Goal: Task Accomplishment & Management: Use online tool/utility

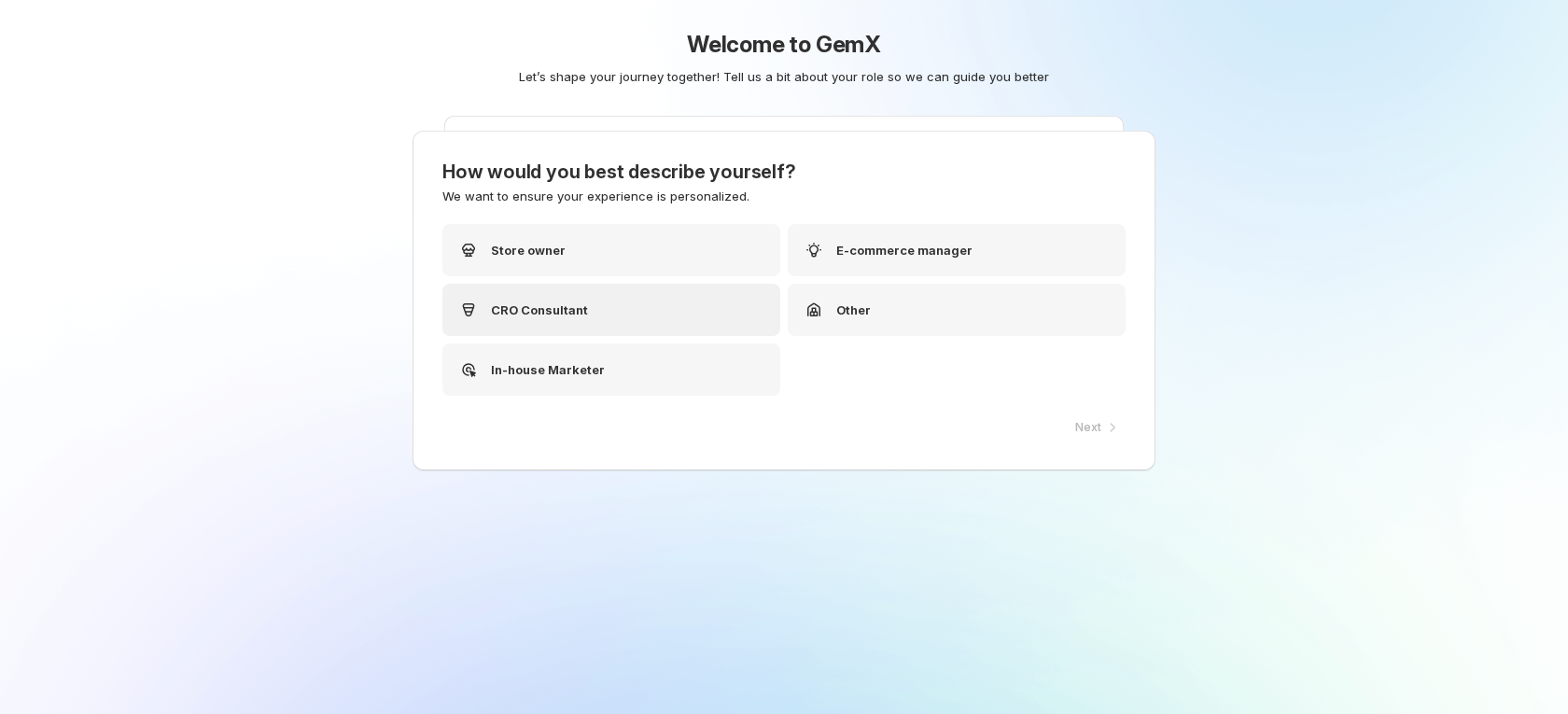
click at [589, 313] on div "CRO Consultant" at bounding box center [611, 309] width 338 height 52
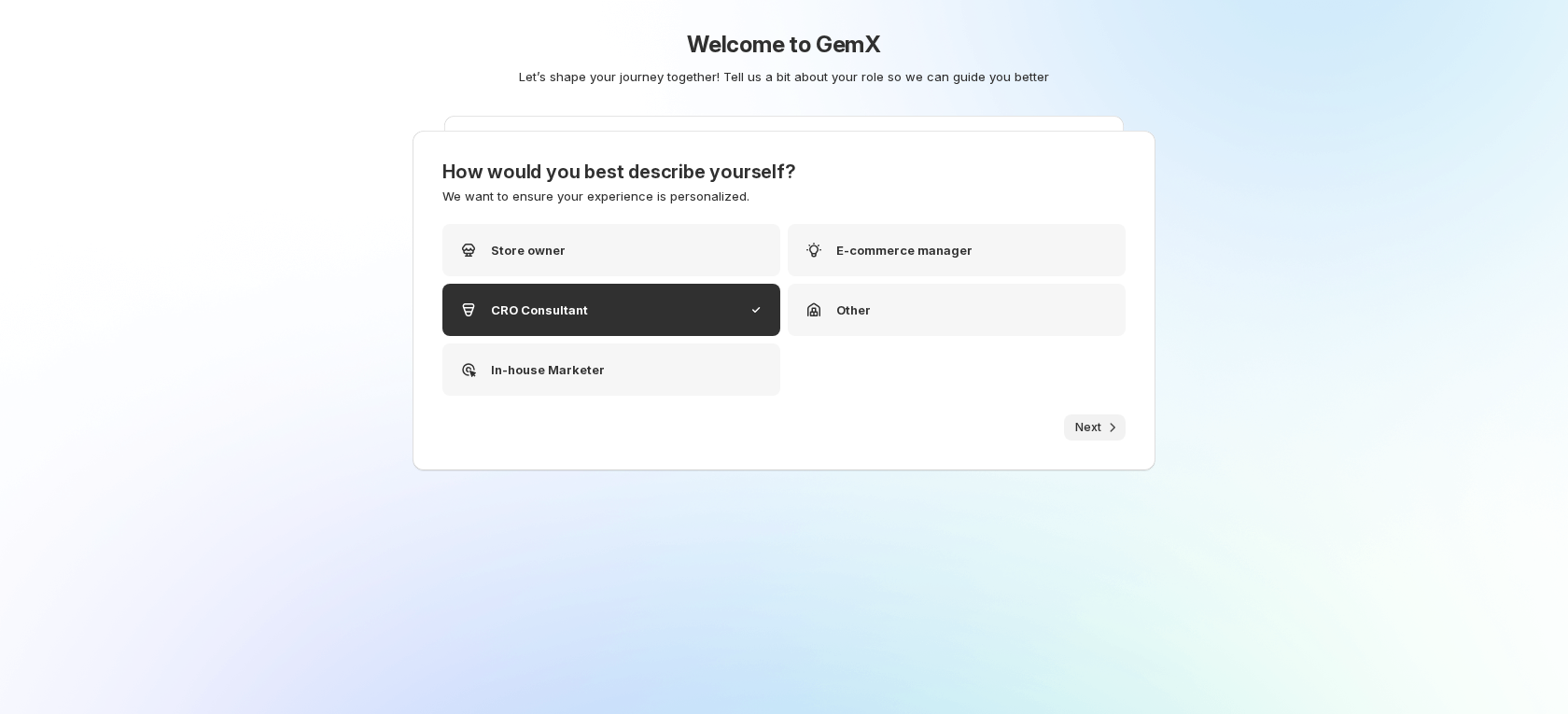
click at [1075, 420] on span "Next" at bounding box center [1088, 428] width 26 height 15
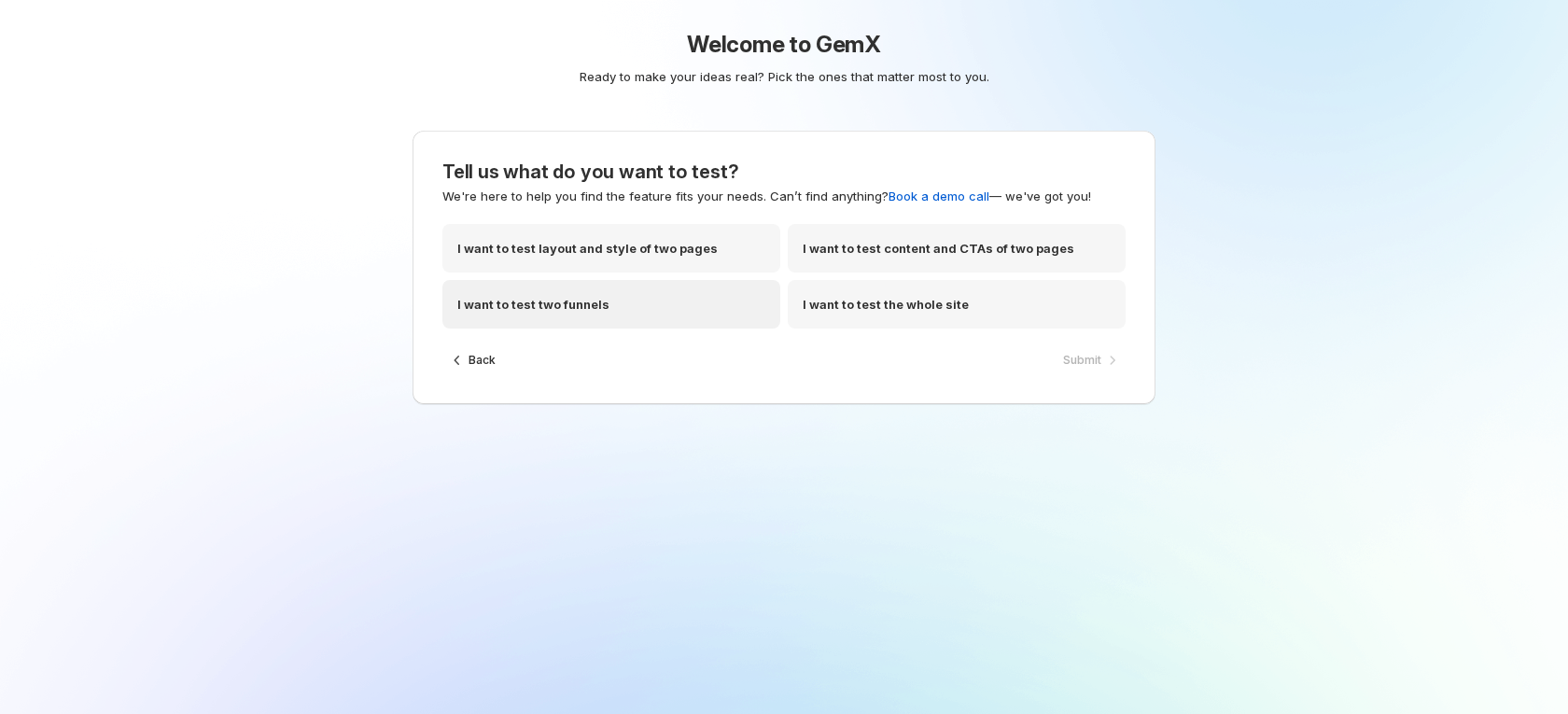
click at [631, 312] on div "I want to test two funnels" at bounding box center [611, 303] width 338 height 48
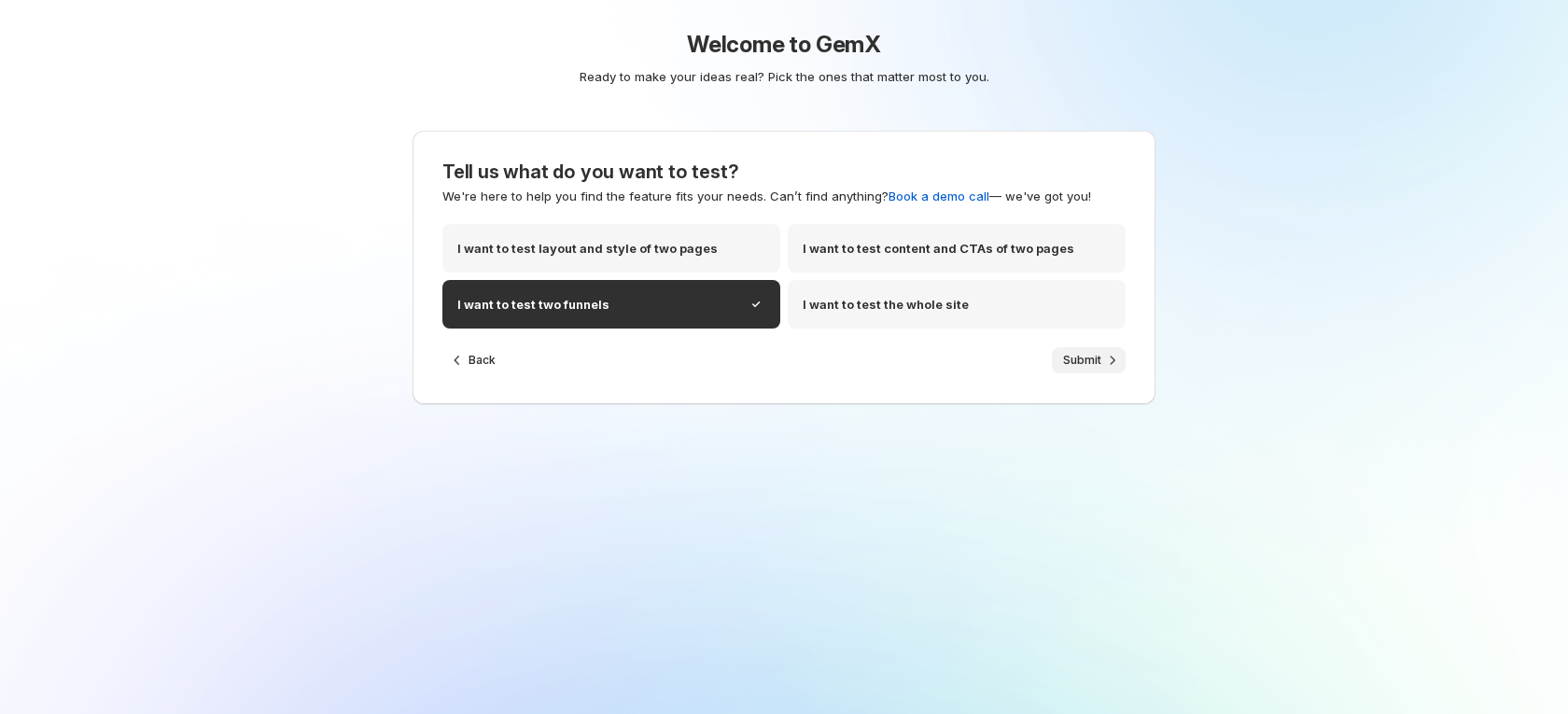
click at [1103, 365] on icon "button" at bounding box center [1113, 360] width 19 height 19
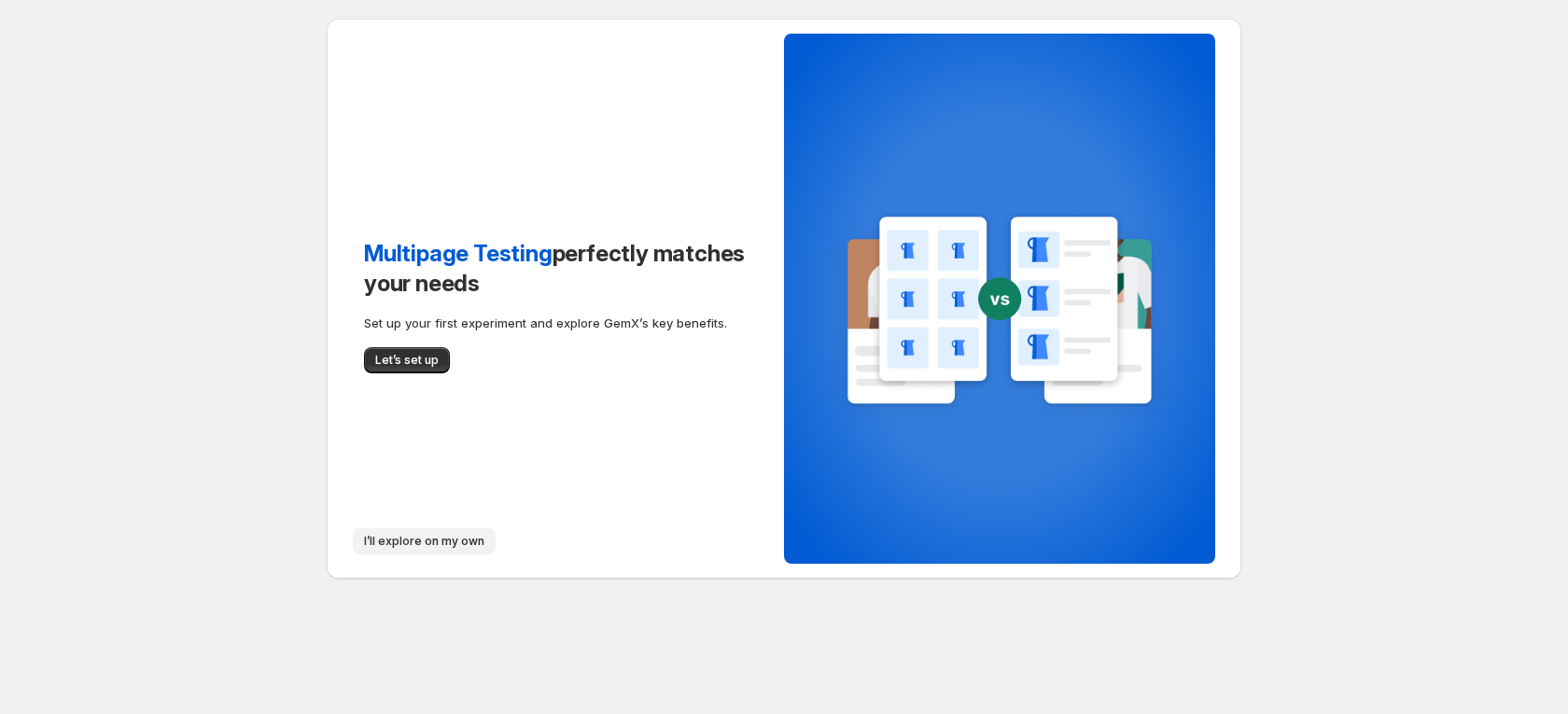
click at [444, 538] on span "I’ll explore on my own" at bounding box center [423, 541] width 120 height 15
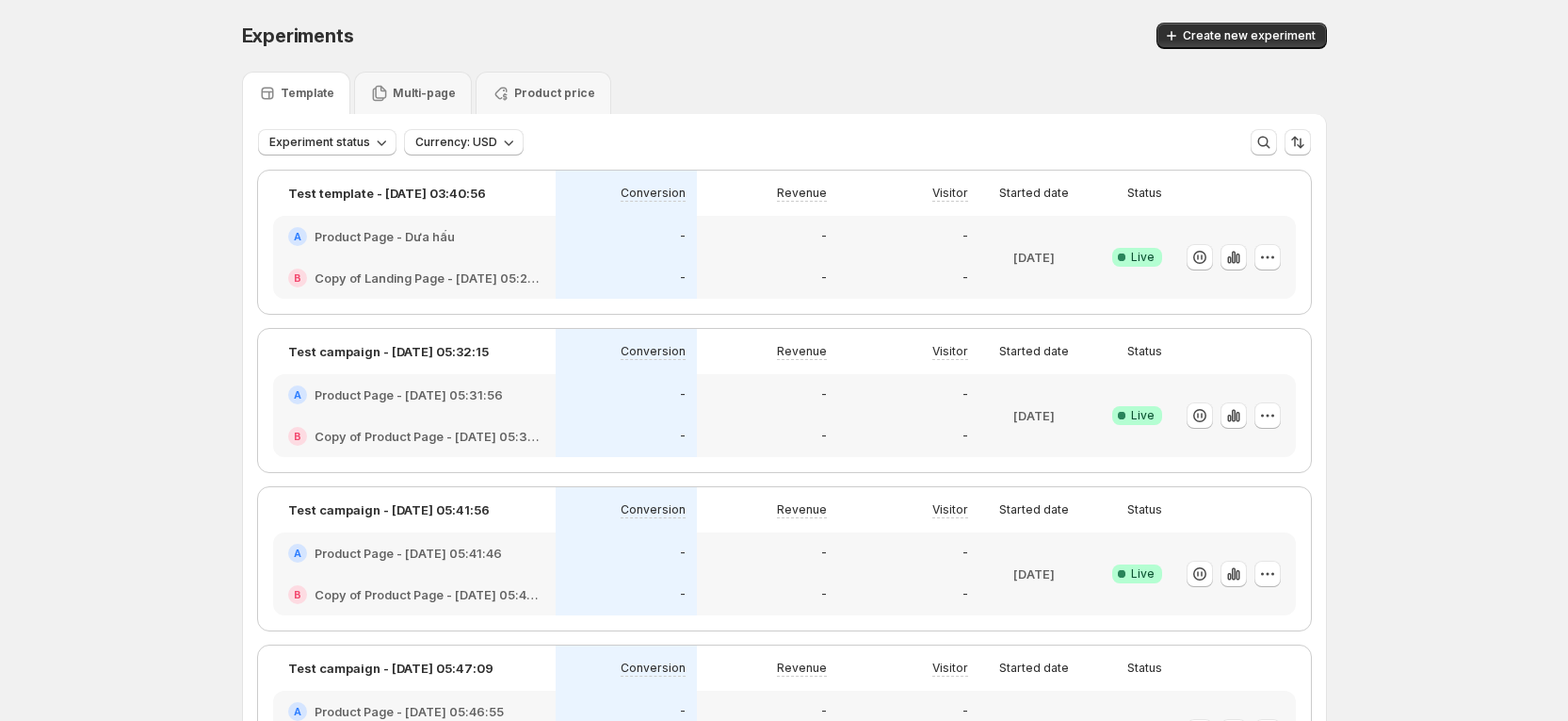
click at [642, 242] on div "-" at bounding box center [626, 237] width 118 height 19
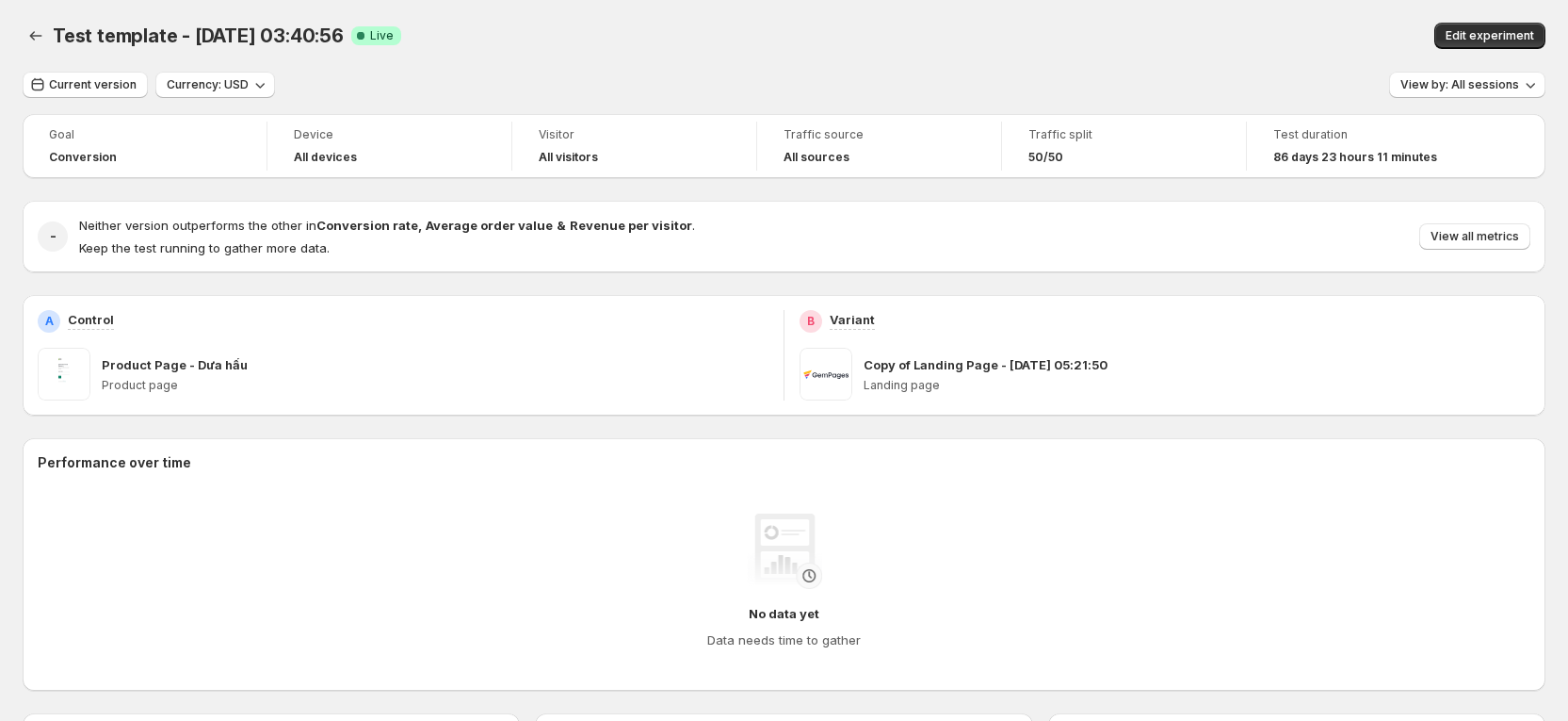
click at [168, 393] on div "Product Page - Dưa hấu Product page" at bounding box center [435, 374] width 666 height 52
click at [184, 365] on p "Product Page - Dưa hấu" at bounding box center [174, 364] width 146 height 19
click at [41, 41] on icon "Back" at bounding box center [36, 36] width 19 height 19
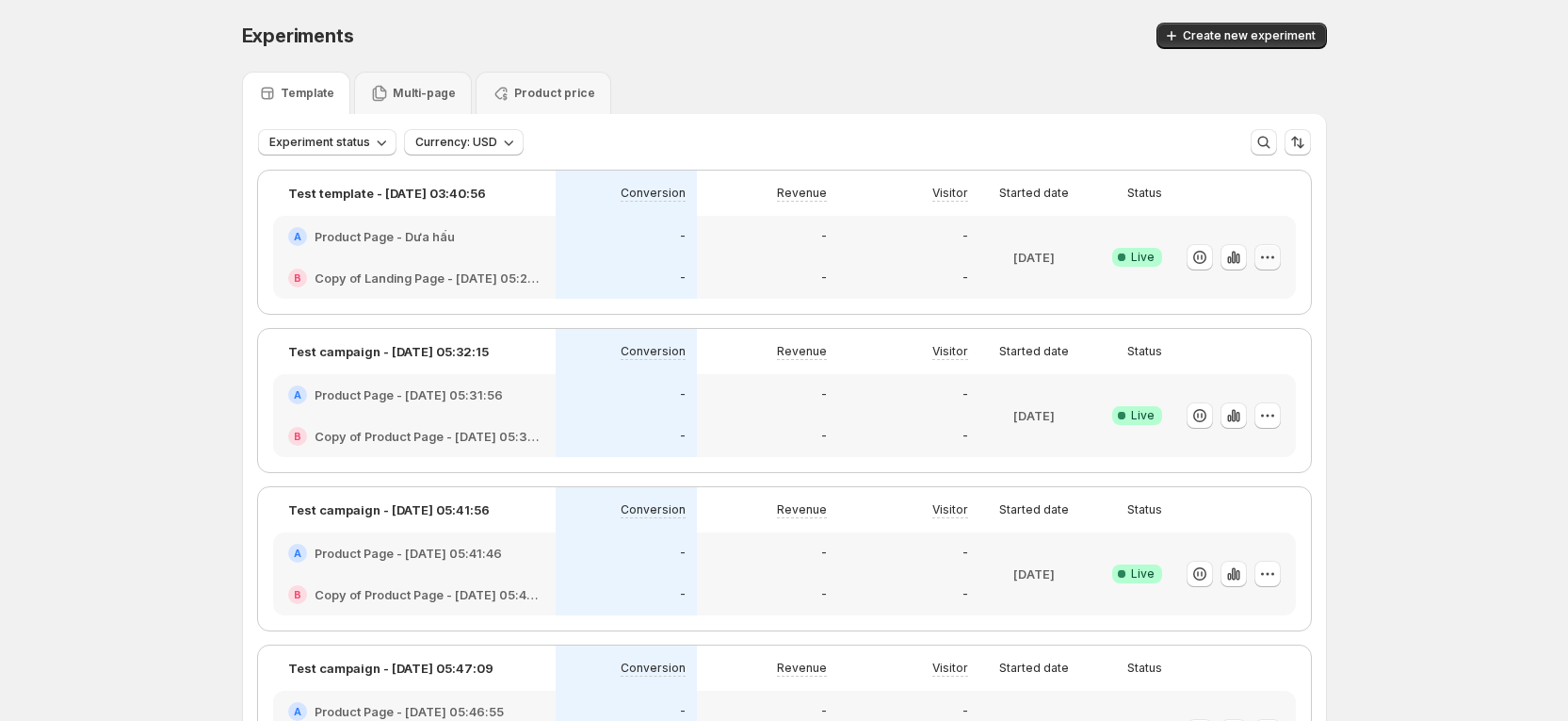
click at [1265, 252] on icon "button" at bounding box center [1268, 258] width 19 height 19
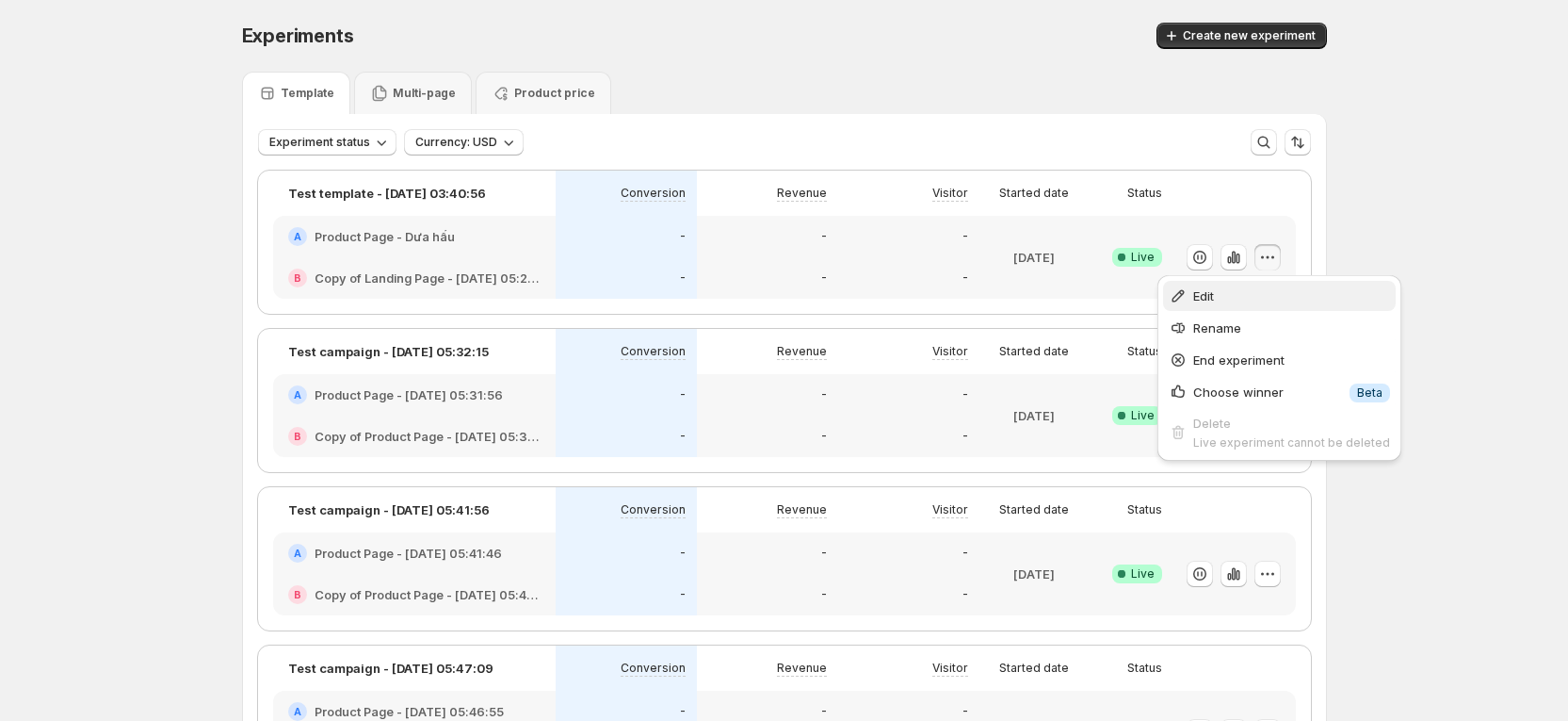
click at [1234, 297] on span "Edit" at bounding box center [1292, 296] width 196 height 19
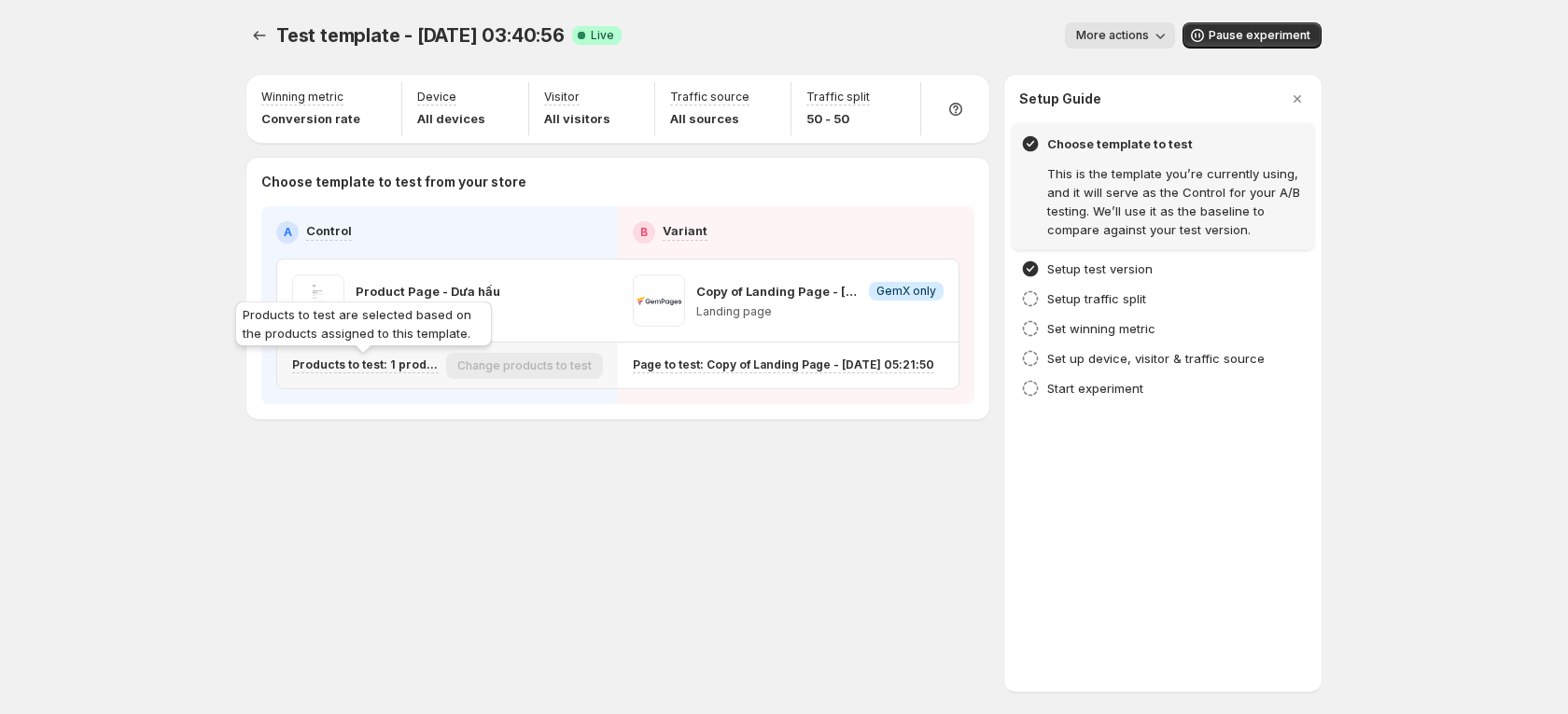
click at [389, 369] on p "Products to test: 1 product" at bounding box center [365, 365] width 146 height 15
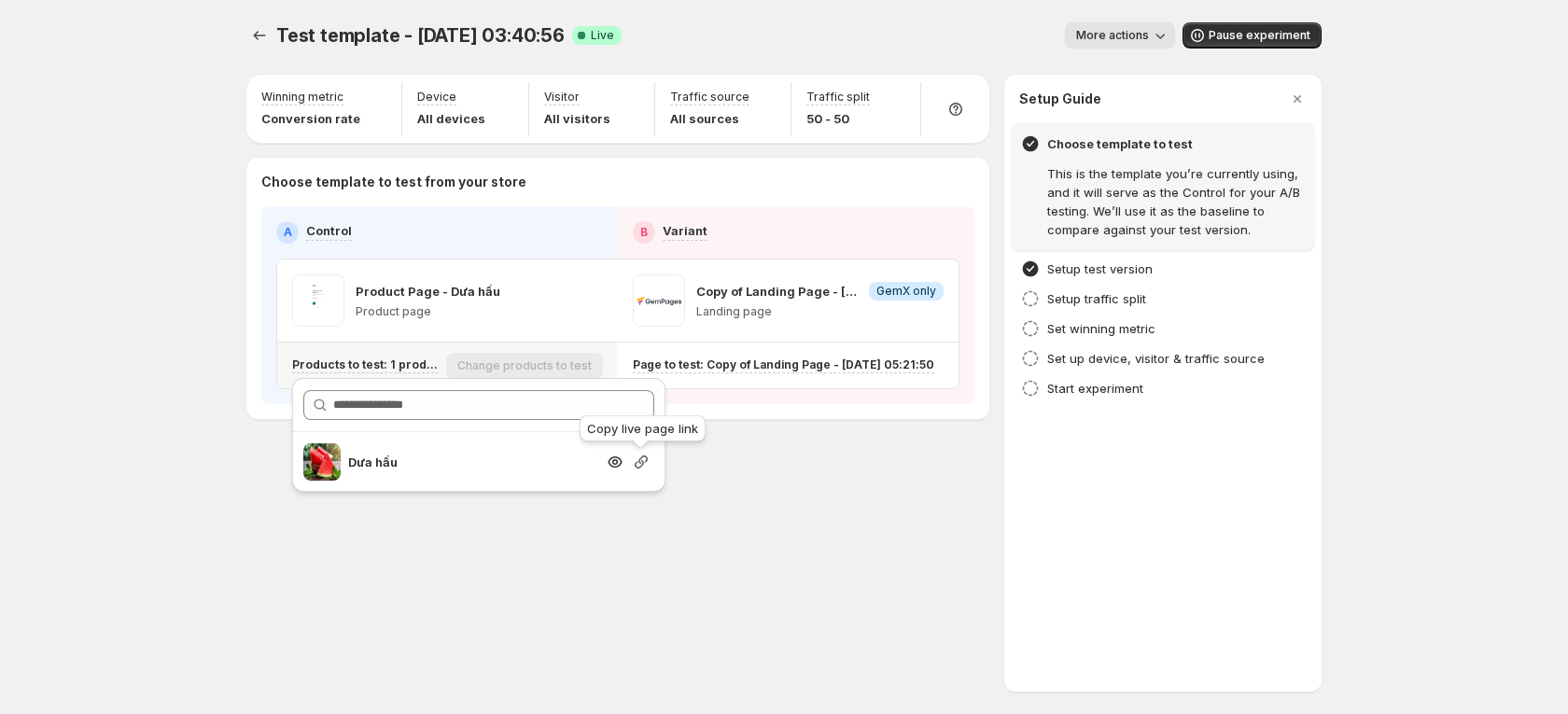
click at [635, 463] on icon "button" at bounding box center [641, 462] width 19 height 19
